Goal: Navigation & Orientation: Find specific page/section

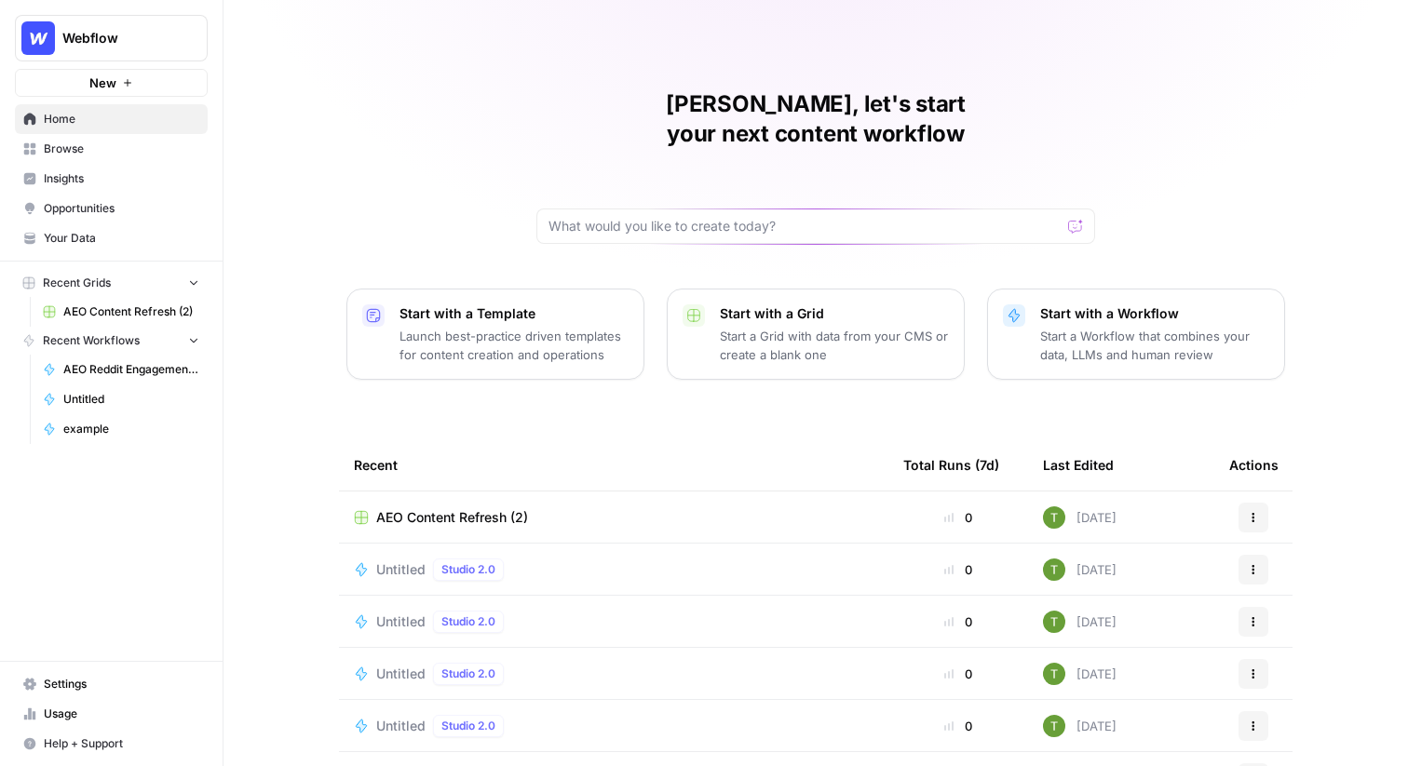
click at [443, 50] on div "[PERSON_NAME], let's start your next content workflow Start with a Template Lau…" at bounding box center [815, 443] width 1184 height 886
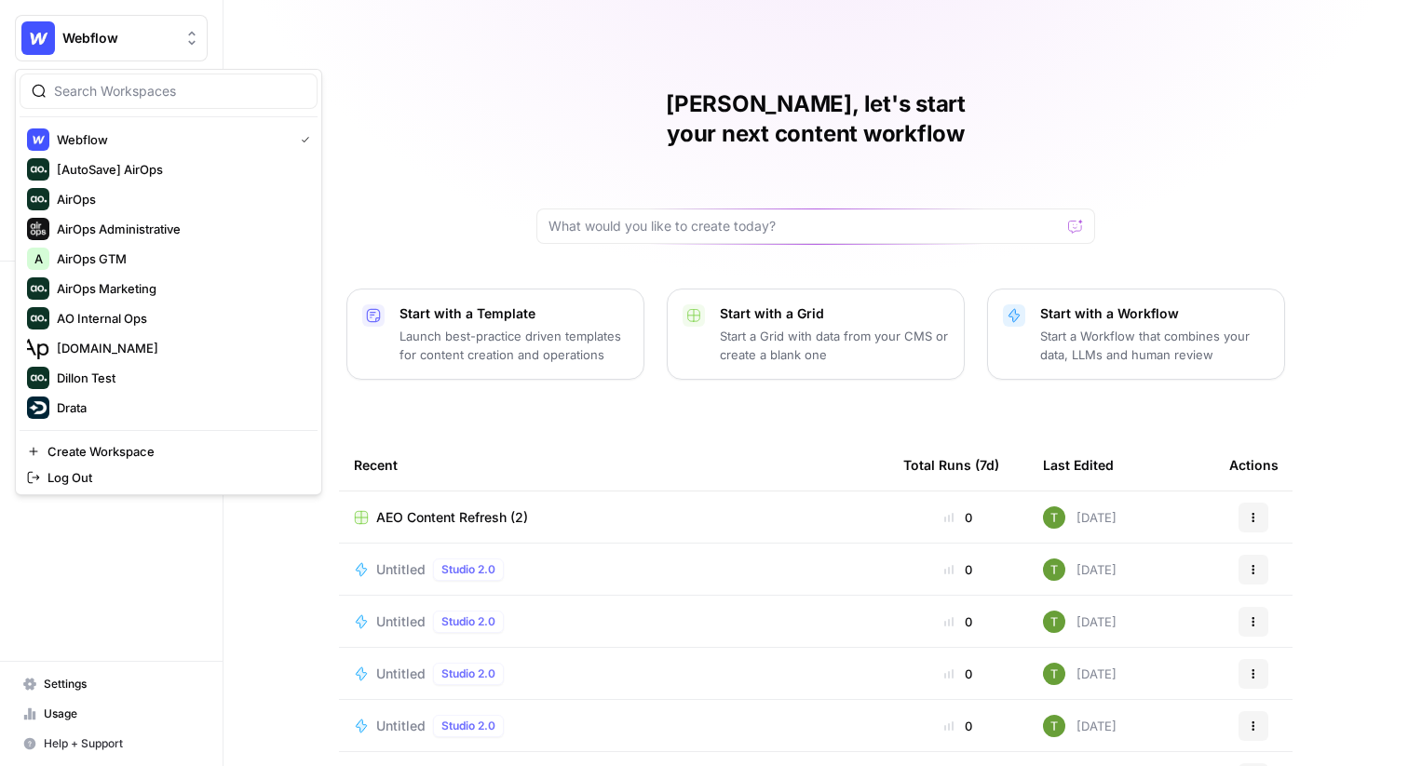
click at [135, 44] on span "Webflow" at bounding box center [118, 38] width 113 height 19
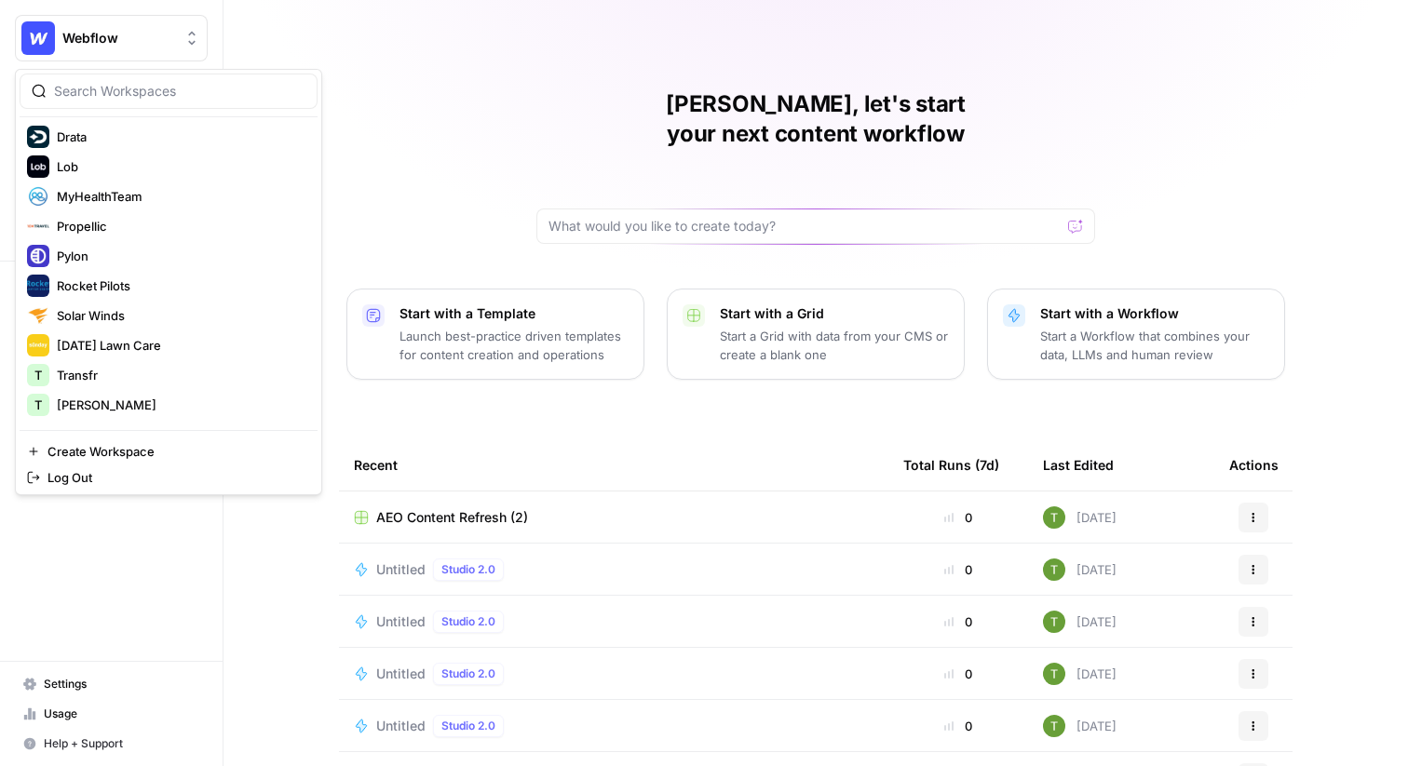
scroll to position [338, 0]
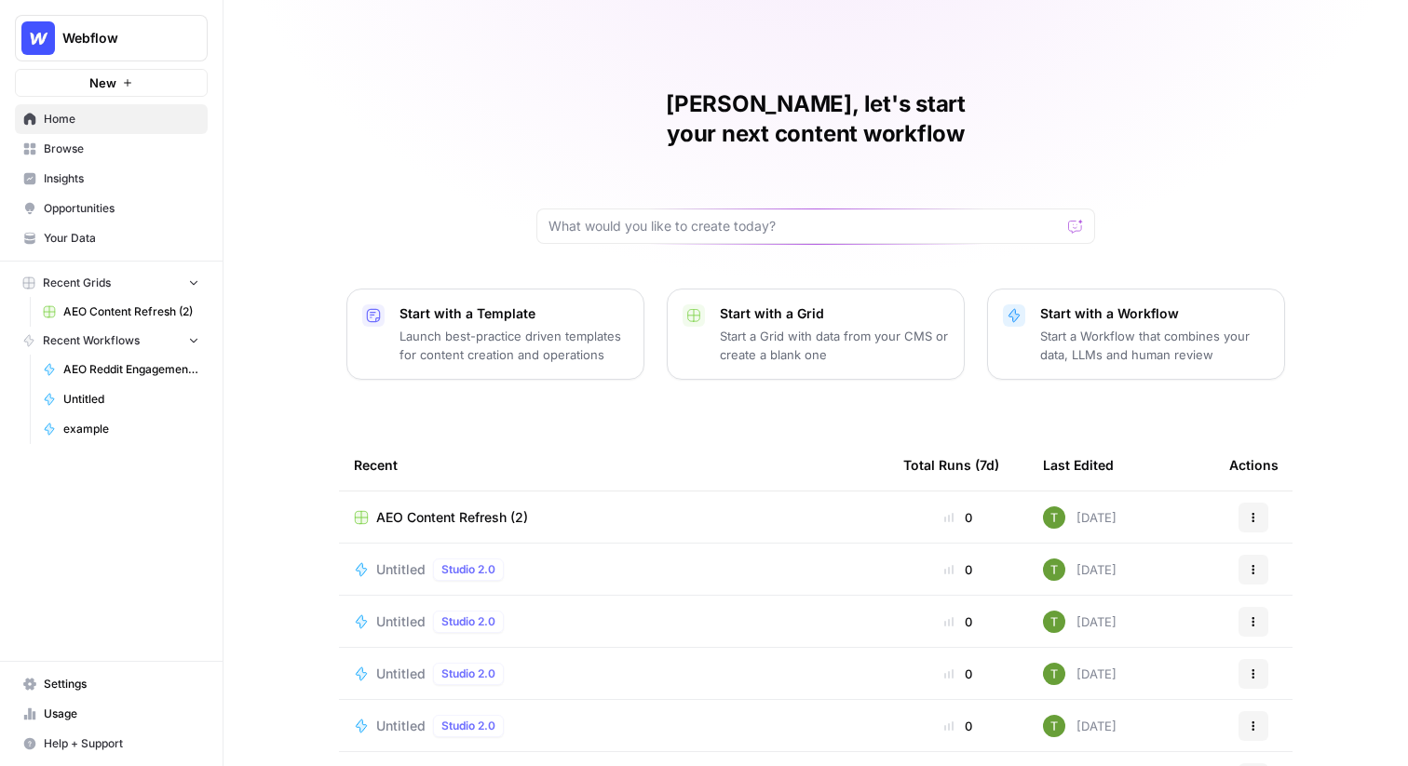
click at [480, 125] on div "Travis, let's start your next content workflow Start with a Template Launch bes…" at bounding box center [815, 443] width 1184 height 886
click at [356, 115] on div "Travis, let's start your next content workflow Start with a Template Launch bes…" at bounding box center [815, 443] width 1184 height 886
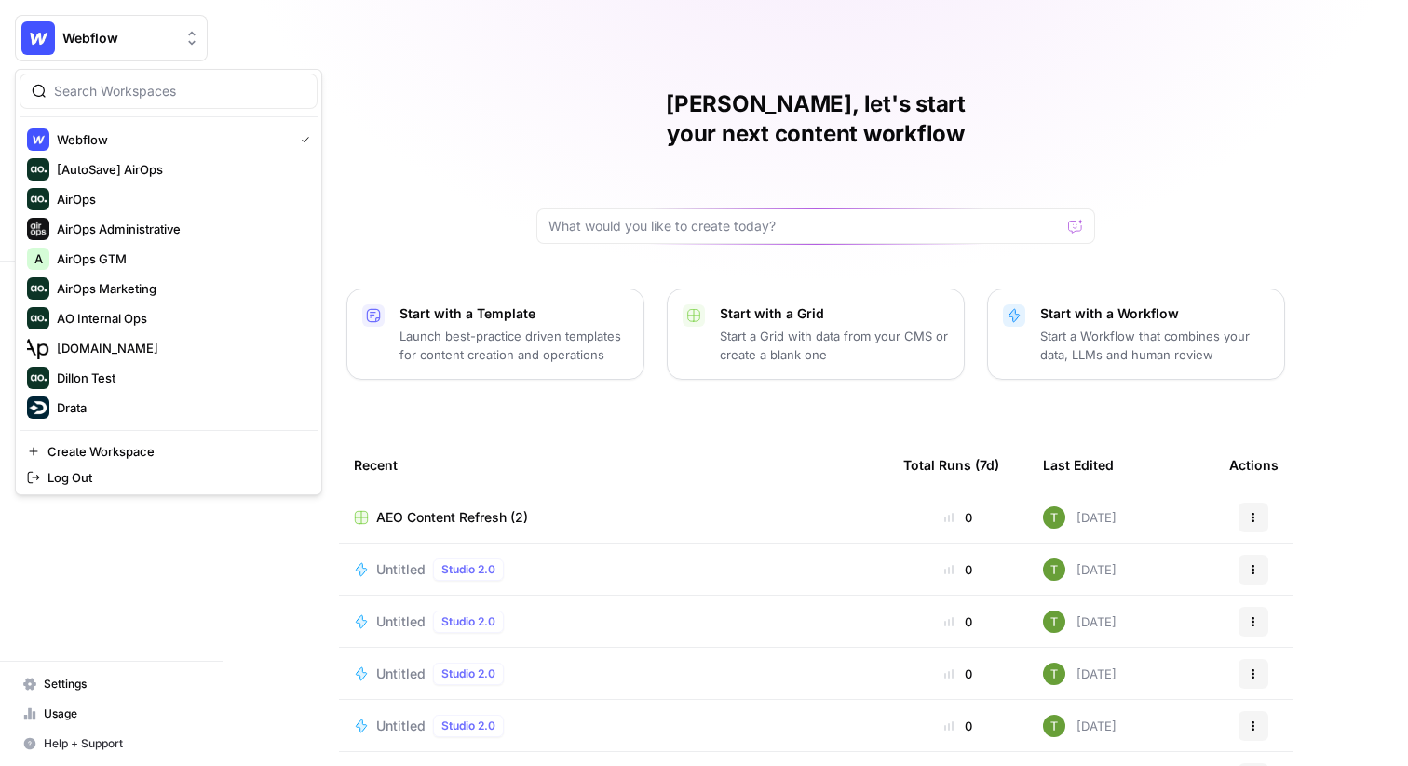
click at [84, 48] on button "Webflow" at bounding box center [111, 38] width 193 height 47
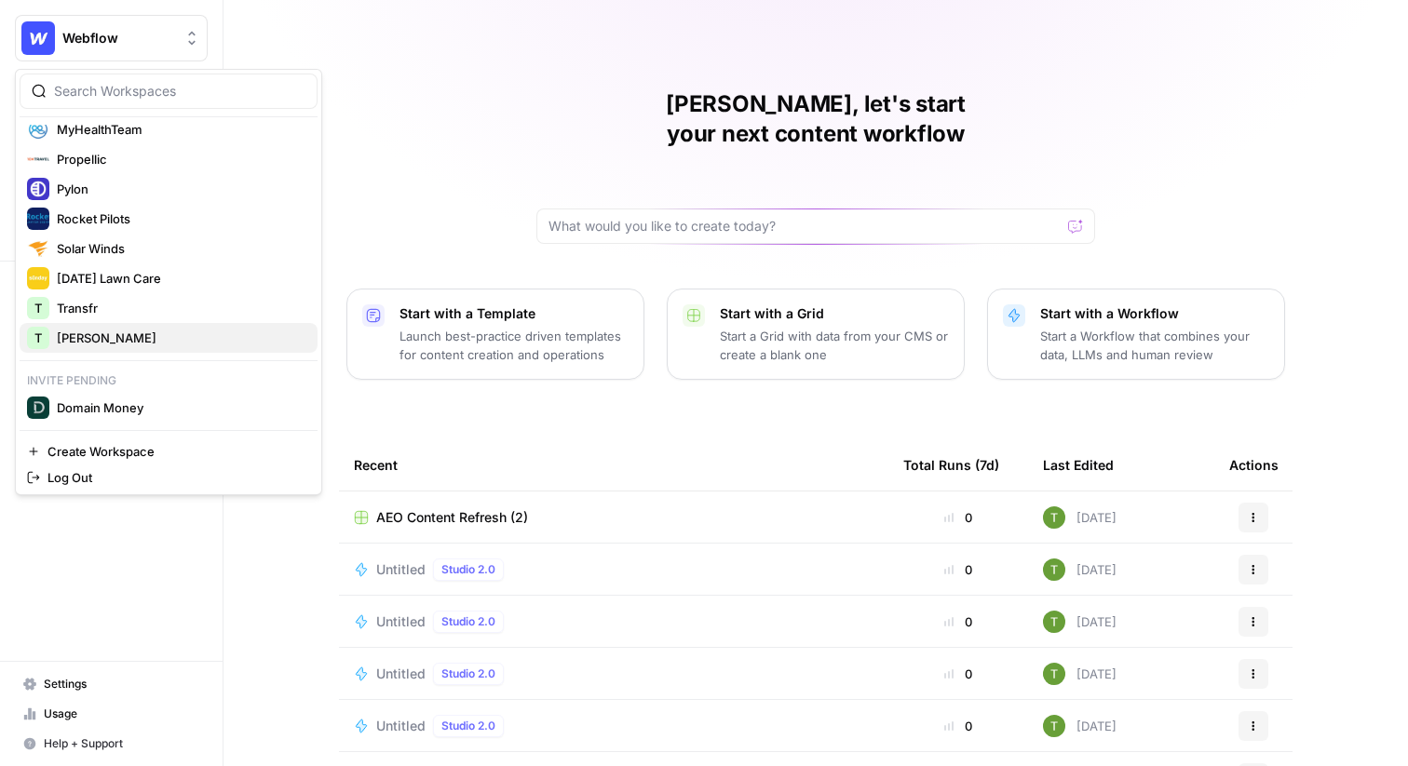
click at [105, 333] on span "[PERSON_NAME]" at bounding box center [180, 338] width 246 height 19
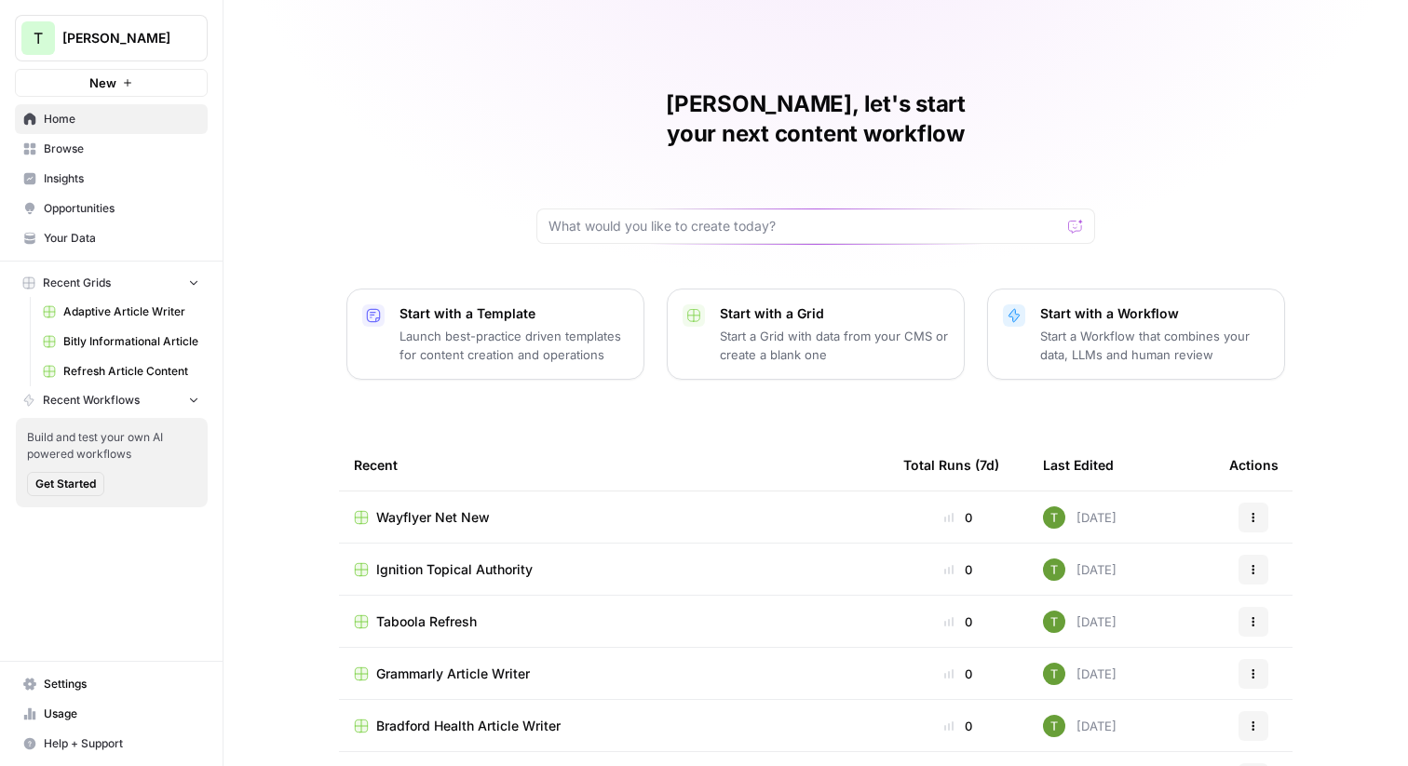
click at [347, 130] on div "[PERSON_NAME], let's start your next content workflow Start with a Template Lau…" at bounding box center [815, 443] width 1184 height 886
